Goal: Navigation & Orientation: Find specific page/section

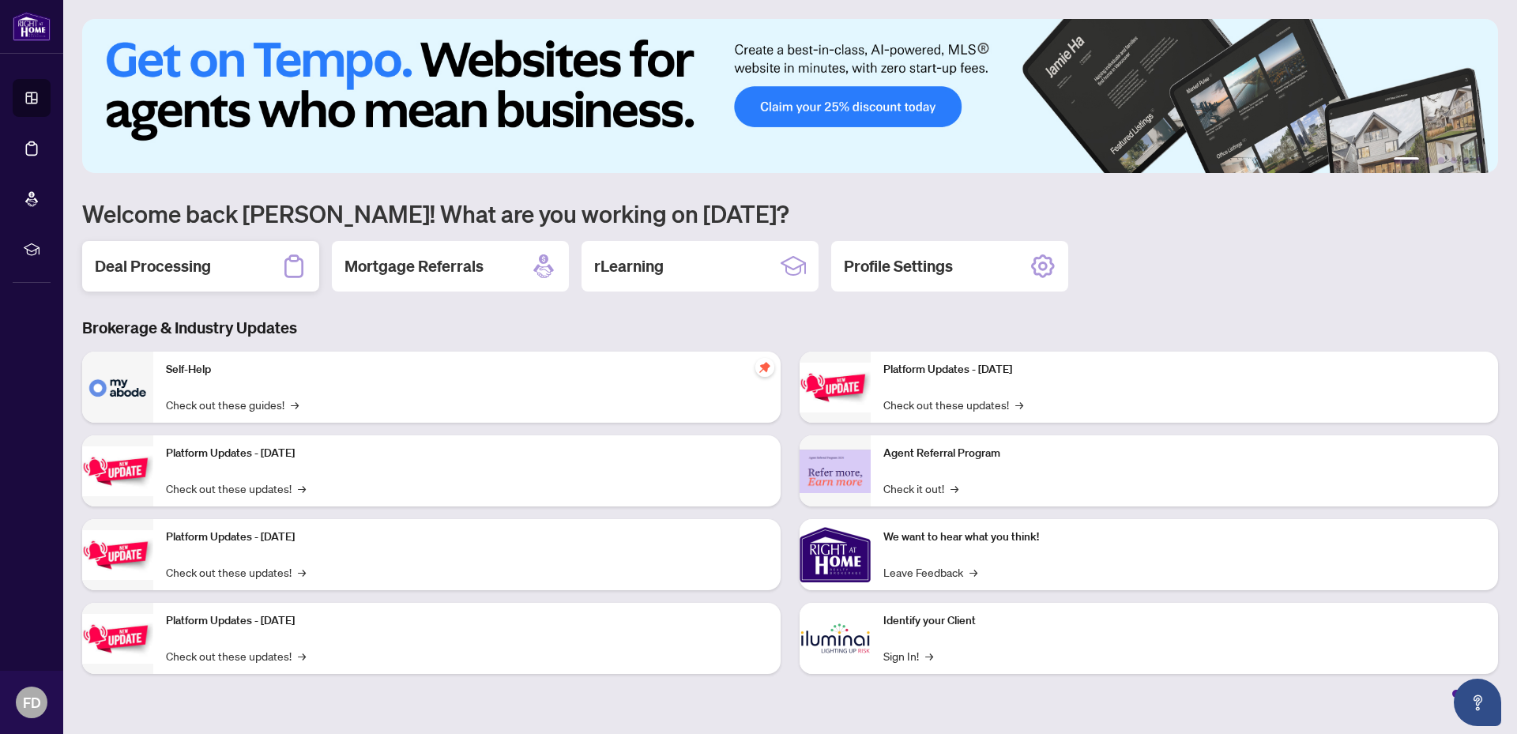
click at [161, 269] on h2 "Deal Processing" at bounding box center [153, 266] width 116 height 22
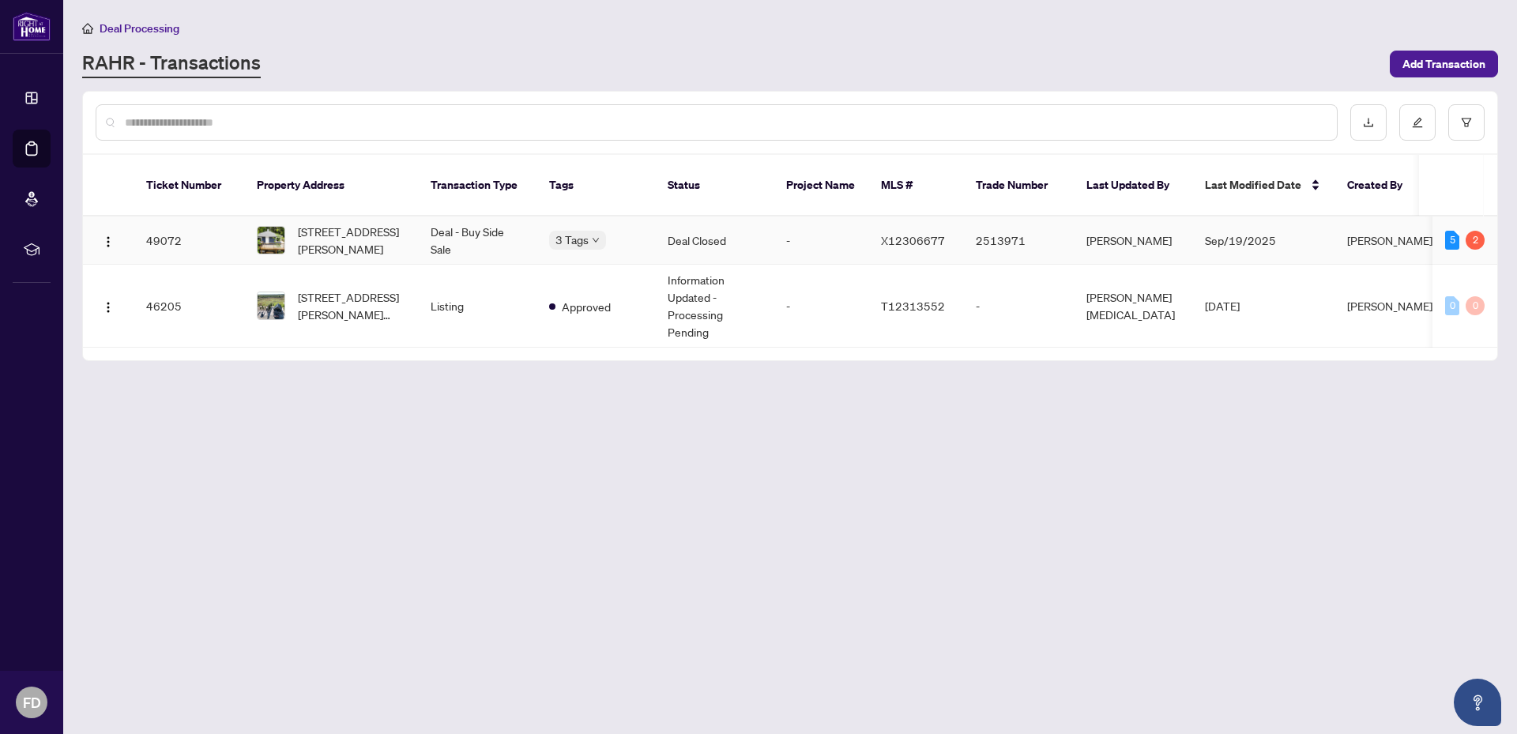
click at [345, 223] on span "[STREET_ADDRESS][PERSON_NAME]" at bounding box center [351, 240] width 107 height 35
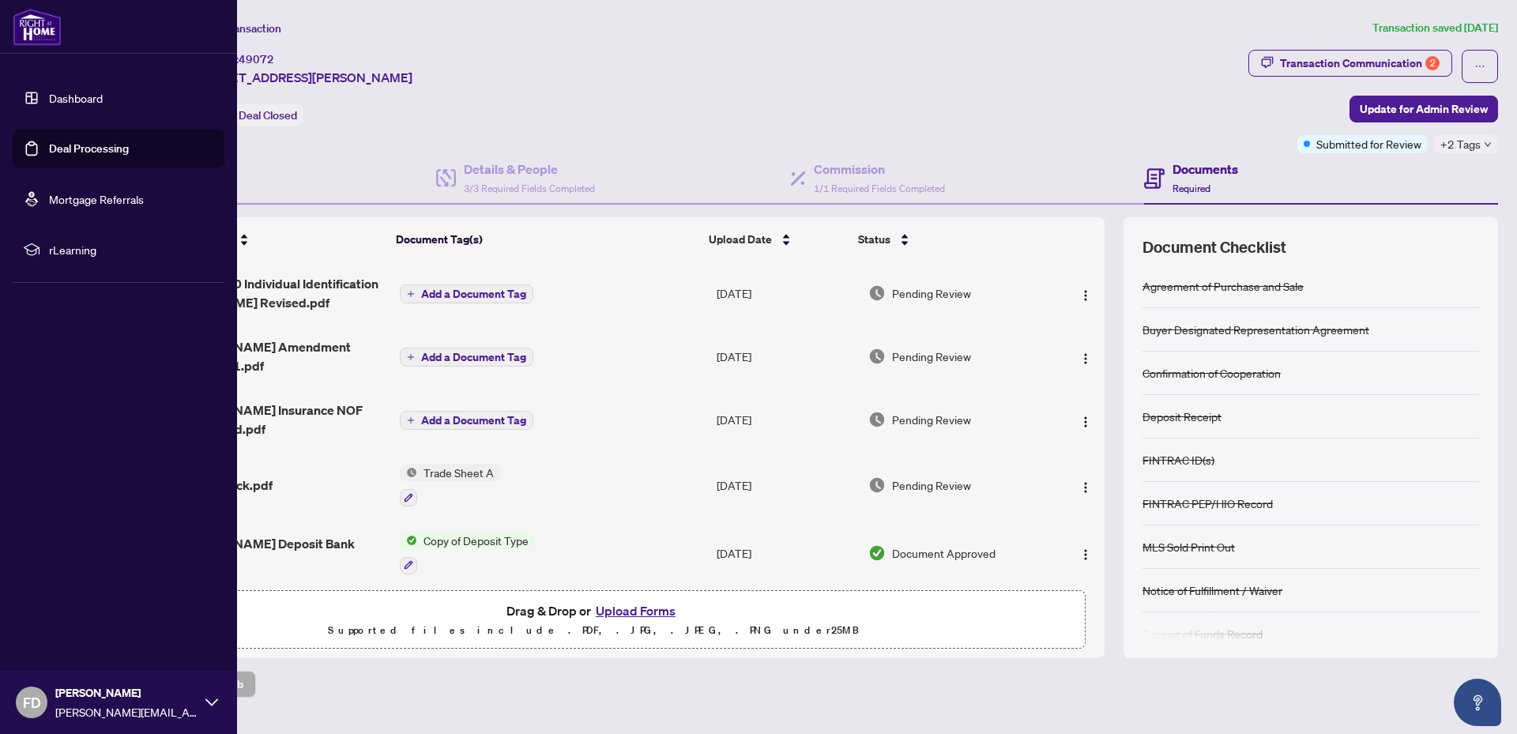
click at [89, 97] on link "Dashboard" at bounding box center [76, 98] width 54 height 14
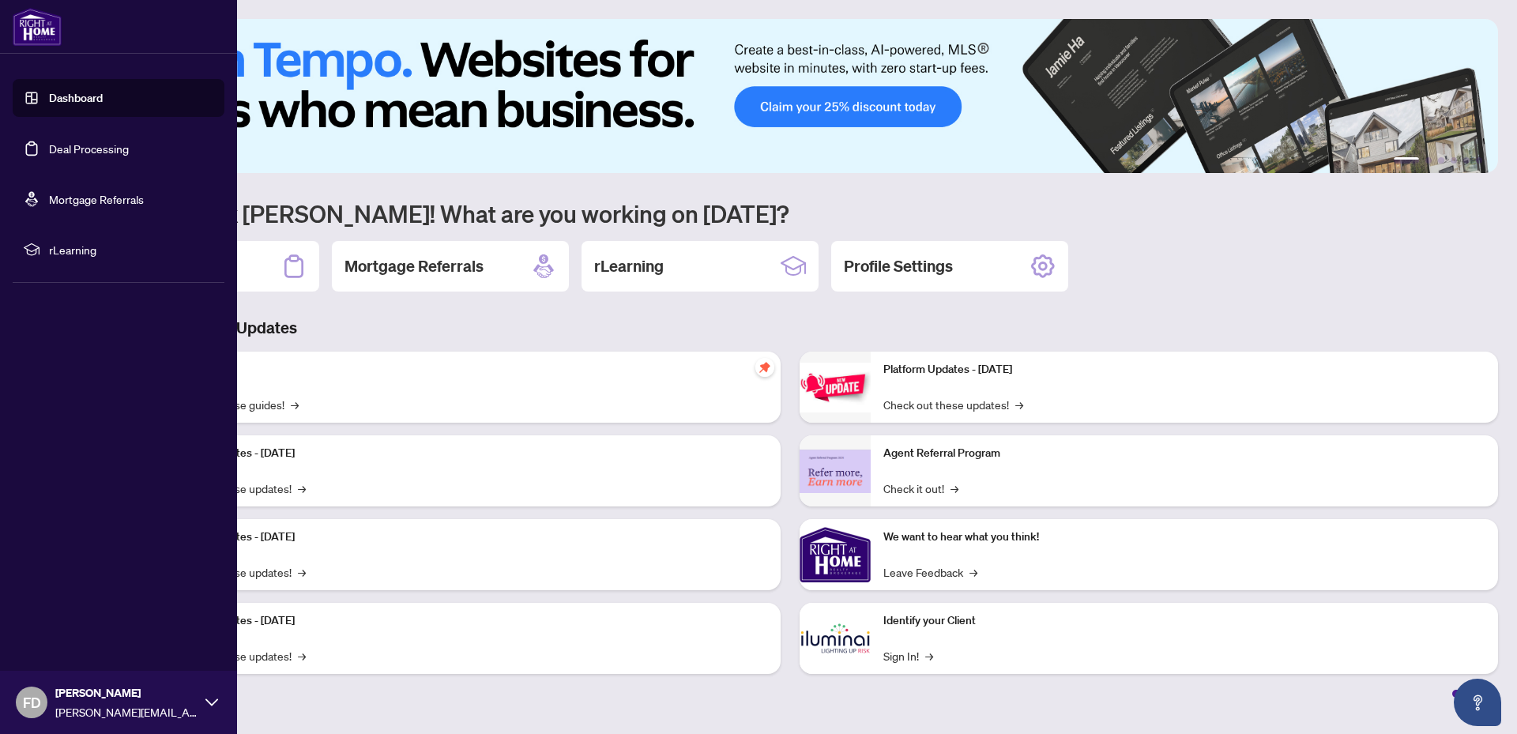
click at [77, 145] on link "Deal Processing" at bounding box center [89, 148] width 80 height 14
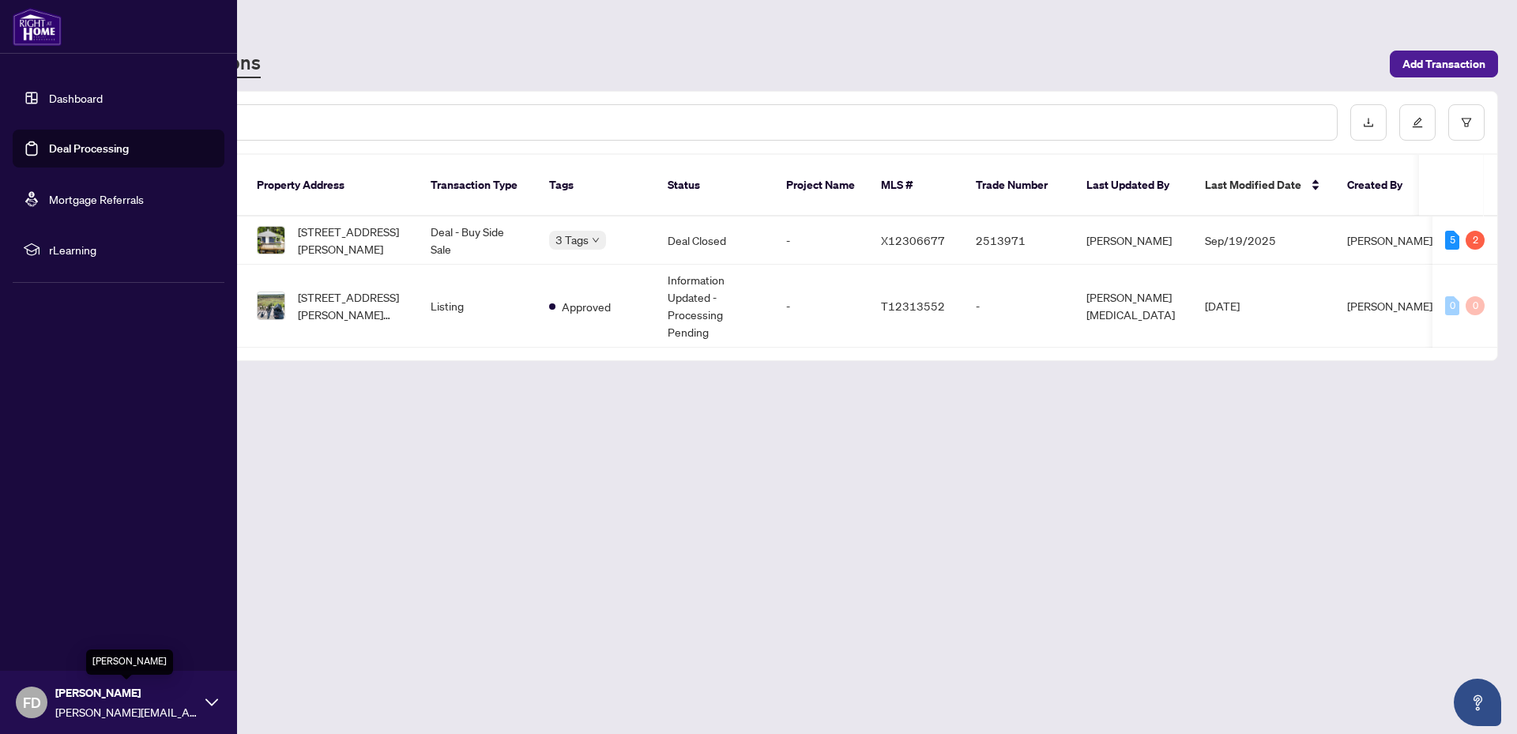
click at [88, 697] on span "[PERSON_NAME]" at bounding box center [126, 692] width 142 height 17
click at [86, 95] on link "Dashboard" at bounding box center [76, 98] width 54 height 14
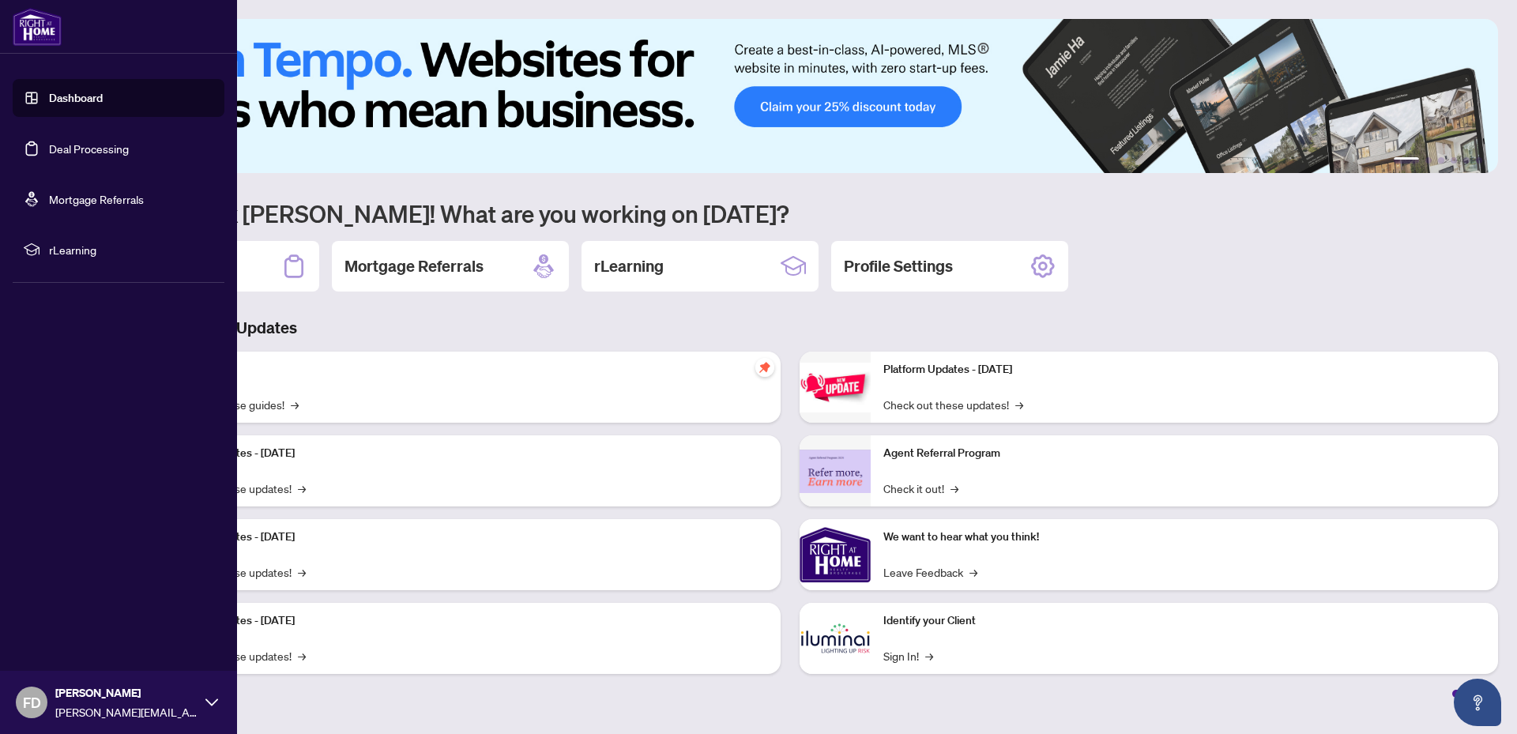
click at [70, 96] on link "Dashboard" at bounding box center [76, 98] width 54 height 14
